Goal: Find specific page/section

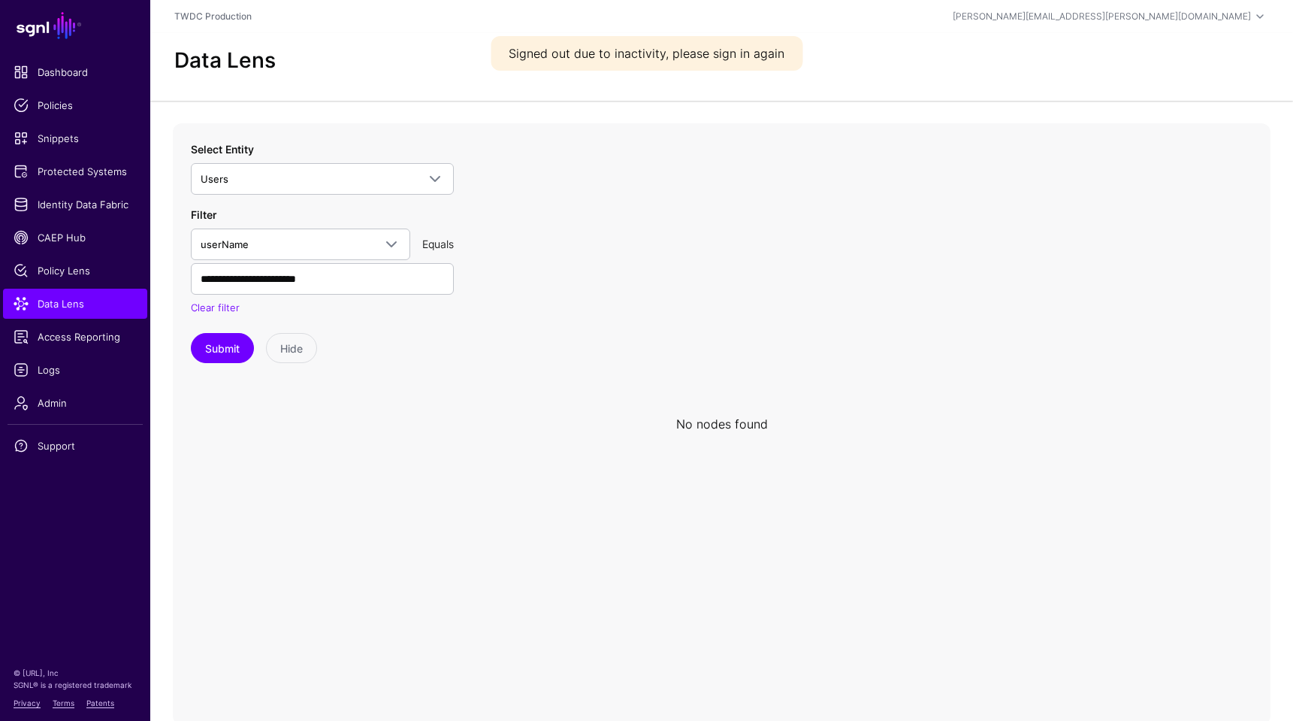
scroll to position [26, 0]
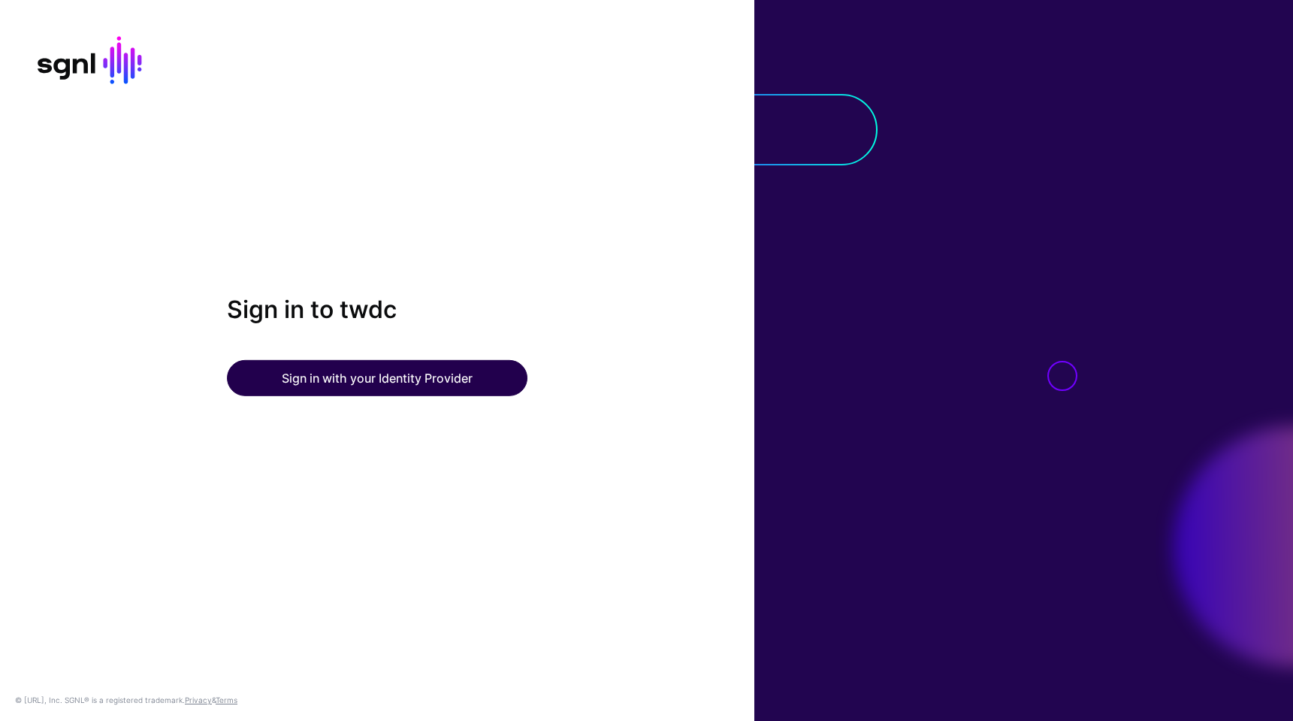
click at [403, 385] on button "Sign in with your Identity Provider" at bounding box center [377, 378] width 301 height 36
